Goal: Task Accomplishment & Management: Use online tool/utility

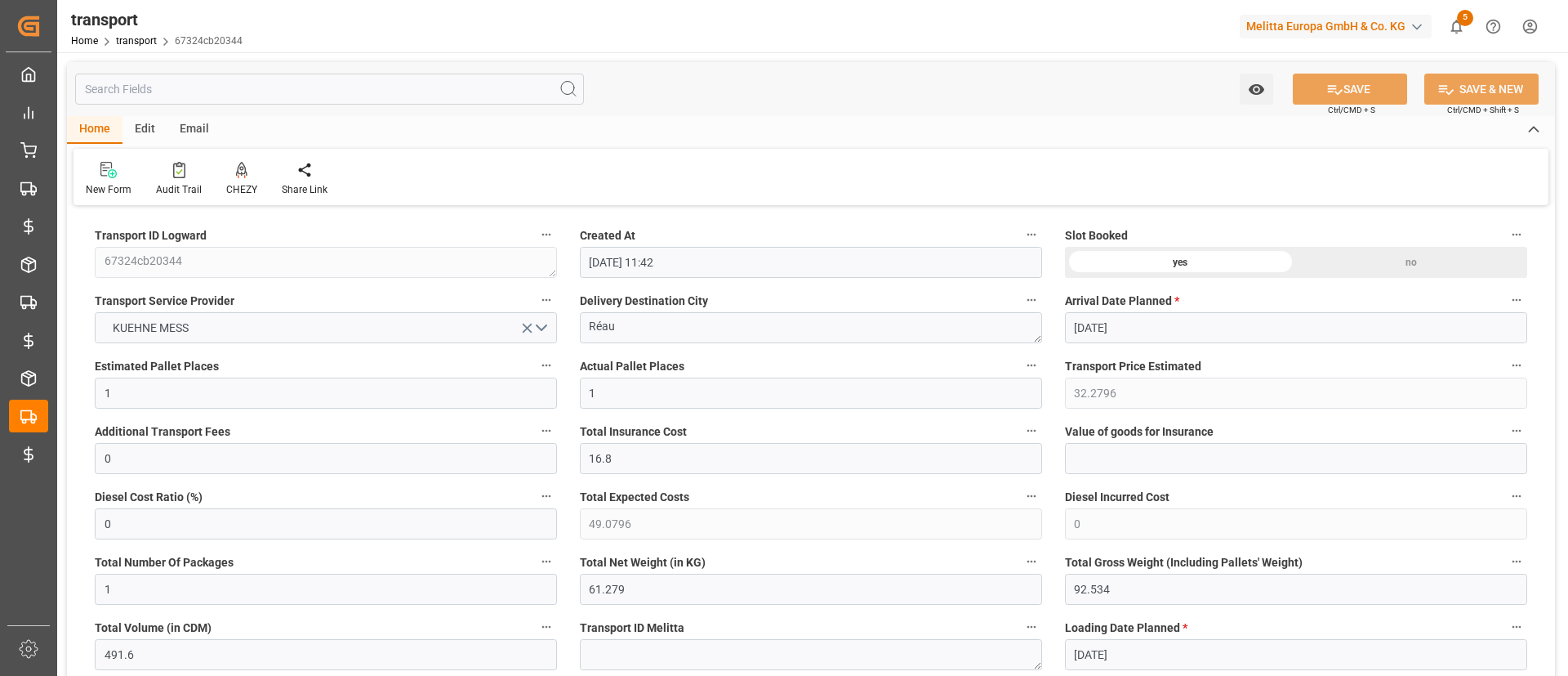
scroll to position [1064, 0]
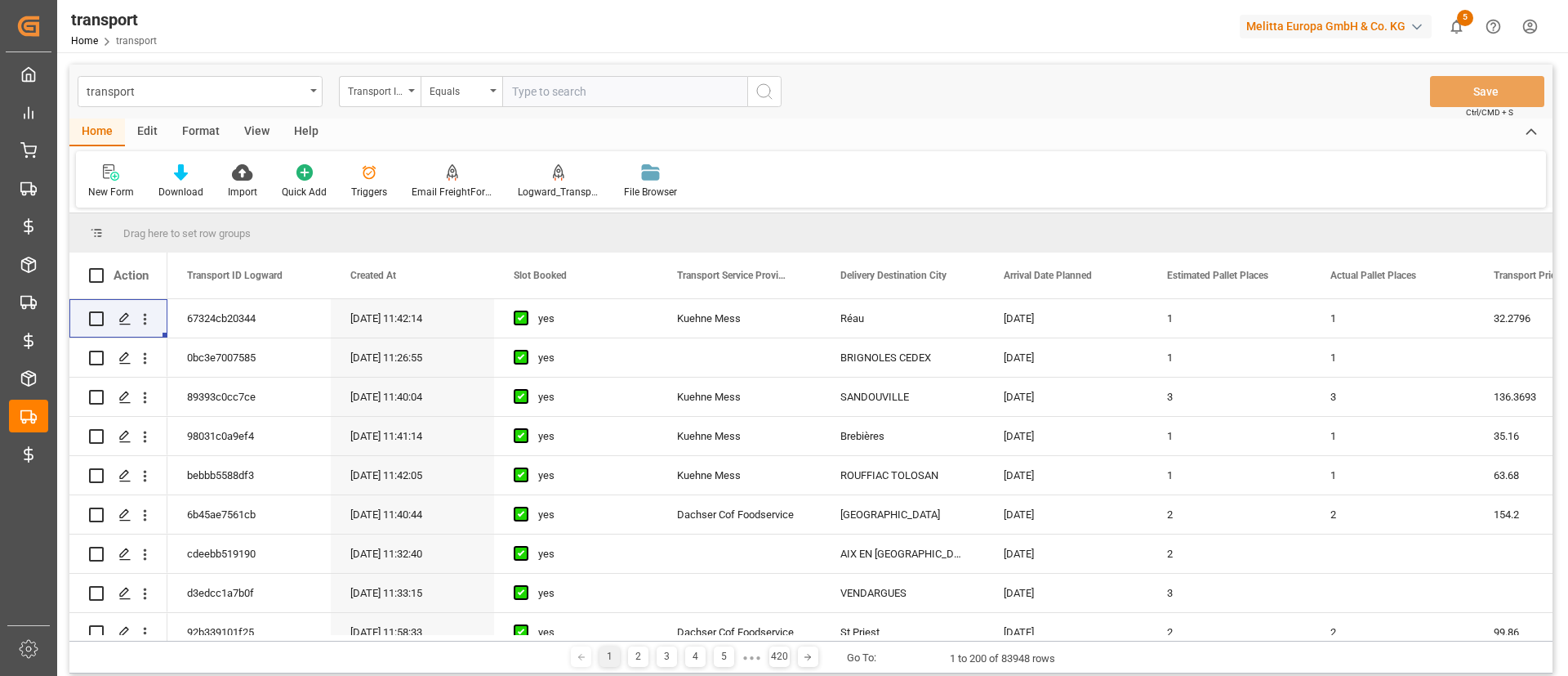
click at [1057, 170] on div "New Form Download Import Quick Add Triggers Email FreightForwarders Logward_Tra…" at bounding box center [811, 179] width 1471 height 56
click at [1342, 27] on div "Melitta Europa GmbH & Co. KG" at bounding box center [1336, 26] width 192 height 24
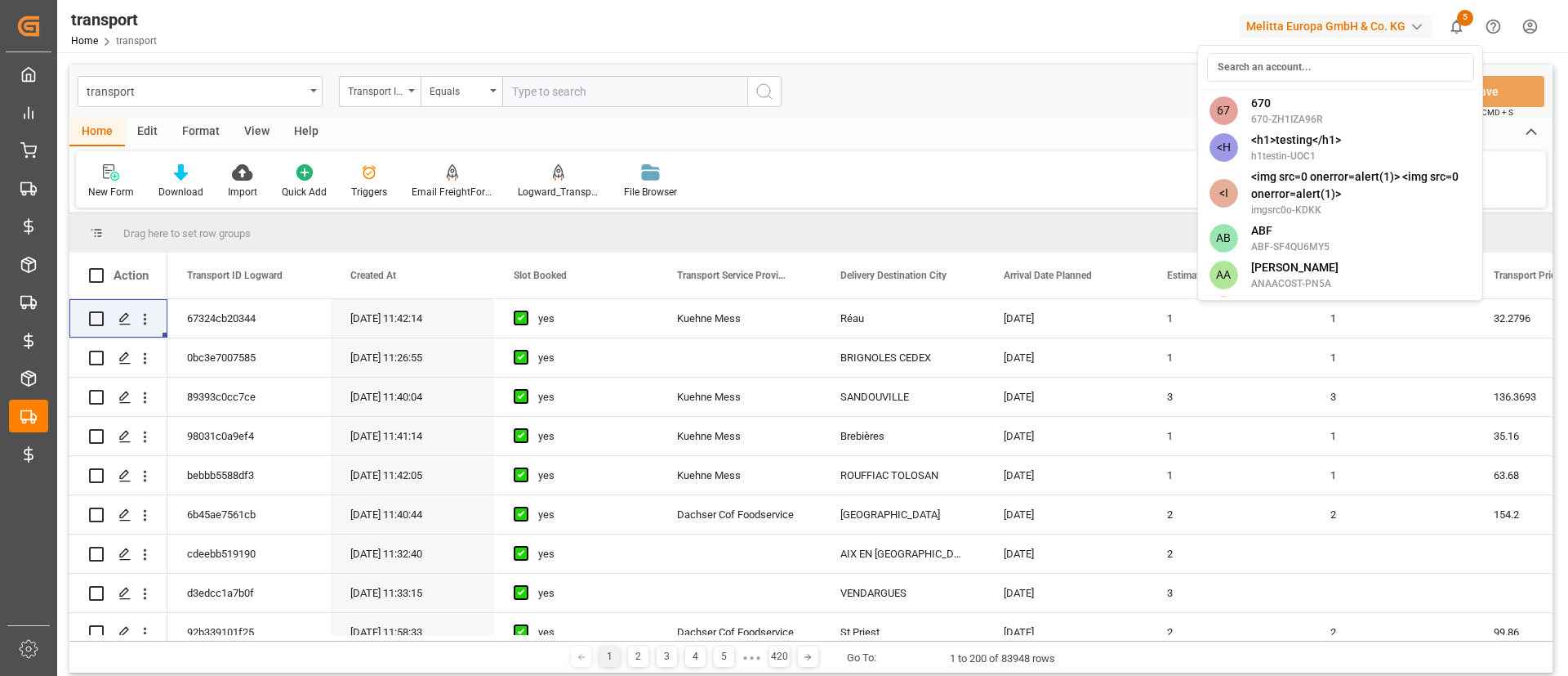
click at [1318, 72] on input at bounding box center [1342, 68] width 268 height 29
click at [1046, 145] on html "Created by potrace 1.15, written by [PERSON_NAME] [DATE]-[DATE] Created by potr…" at bounding box center [784, 338] width 1568 height 676
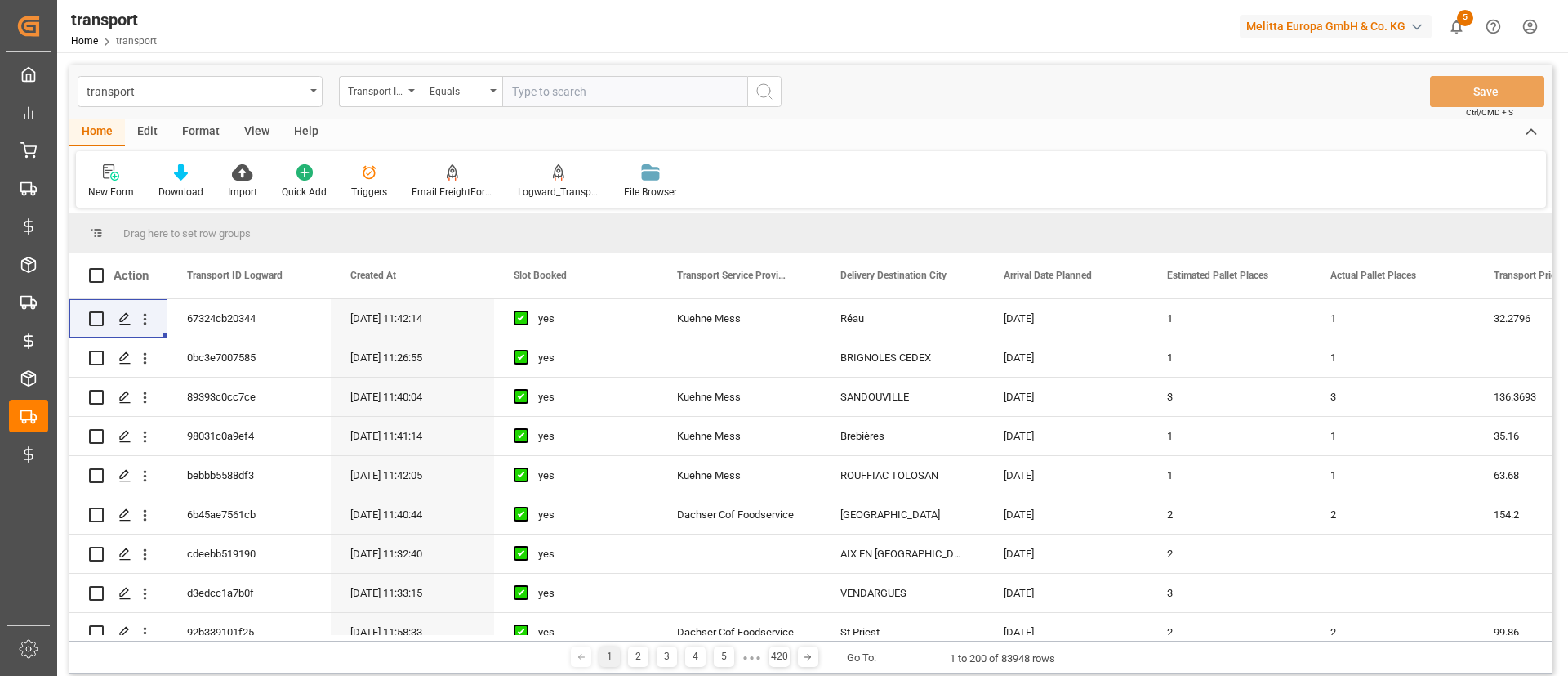
click at [1356, 31] on div "Melitta Europa GmbH & Co. KG" at bounding box center [1336, 26] width 192 height 24
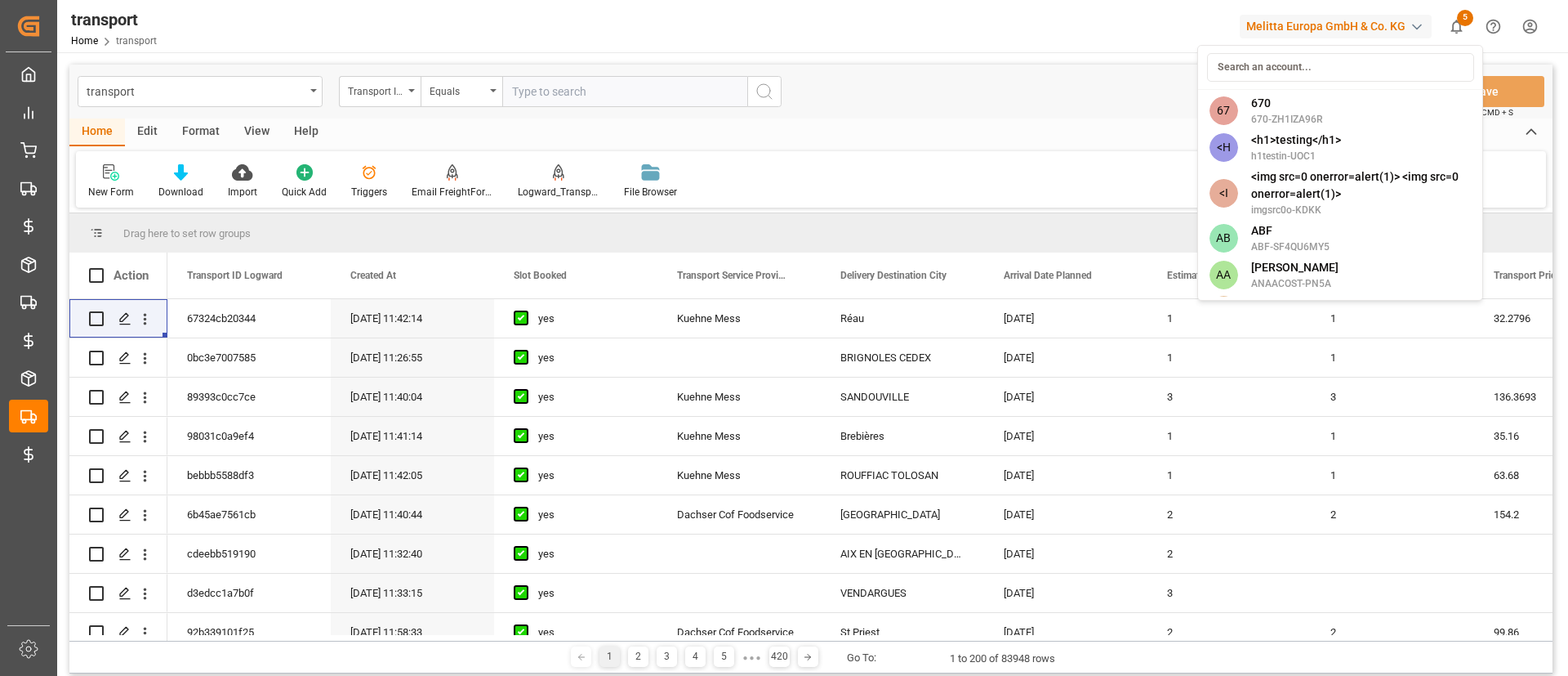
click at [1072, 75] on html "Created by potrace 1.15, written by [PERSON_NAME] [DATE]-[DATE] Created by potr…" at bounding box center [784, 338] width 1568 height 676
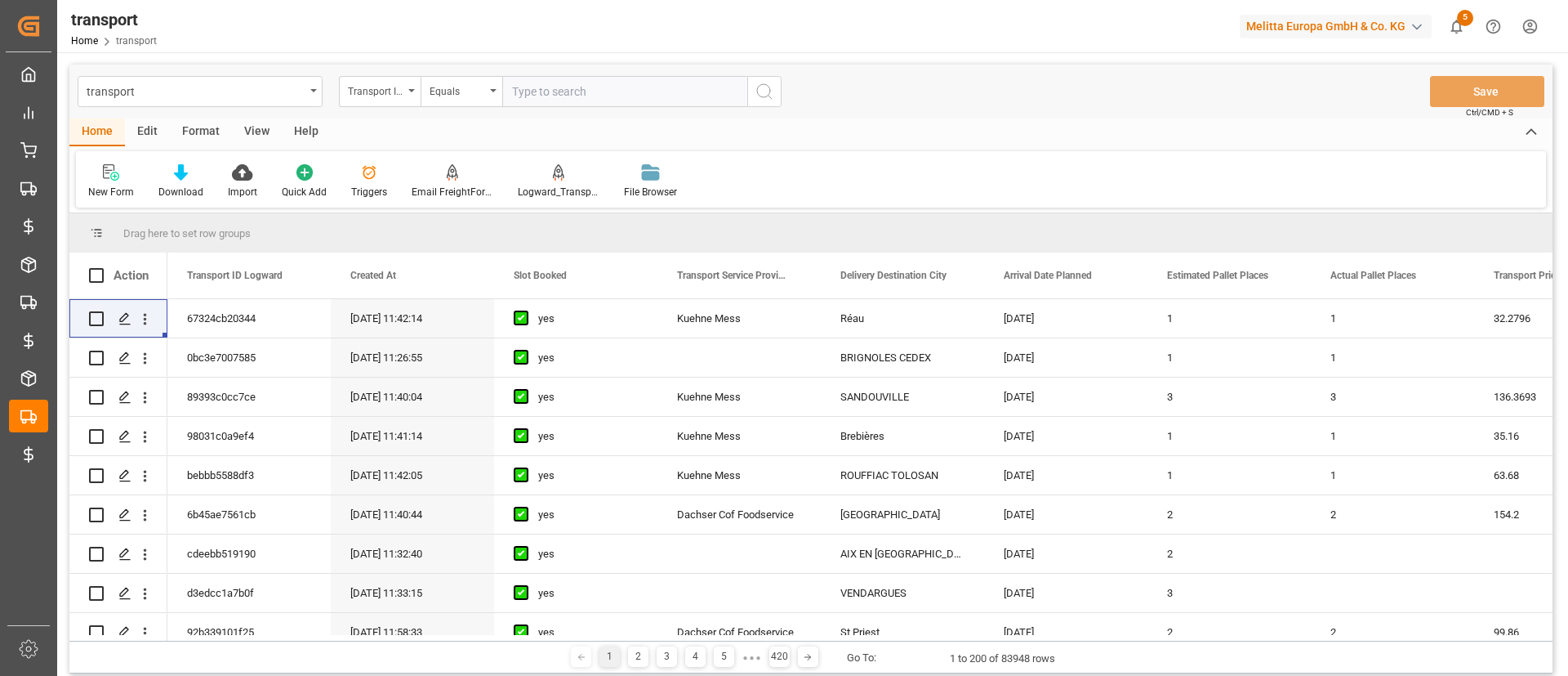
click at [987, 166] on div "New Form Download Import Quick Add Triggers Email FreightForwarders Logward_Tra…" at bounding box center [811, 179] width 1471 height 56
click at [802, 101] on div "transport Transport ID Logward Equals Save Ctrl/CMD + S" at bounding box center [811, 92] width 1484 height 54
click at [1098, 163] on div "New Form Download Import Quick Add Triggers Email FreightForwarders Logward_Tra…" at bounding box center [811, 179] width 1471 height 56
click at [963, 199] on div "New Form Download Import Quick Add Triggers Email FreightForwarders Logward_Tra…" at bounding box center [811, 179] width 1471 height 56
